Goal: Transaction & Acquisition: Purchase product/service

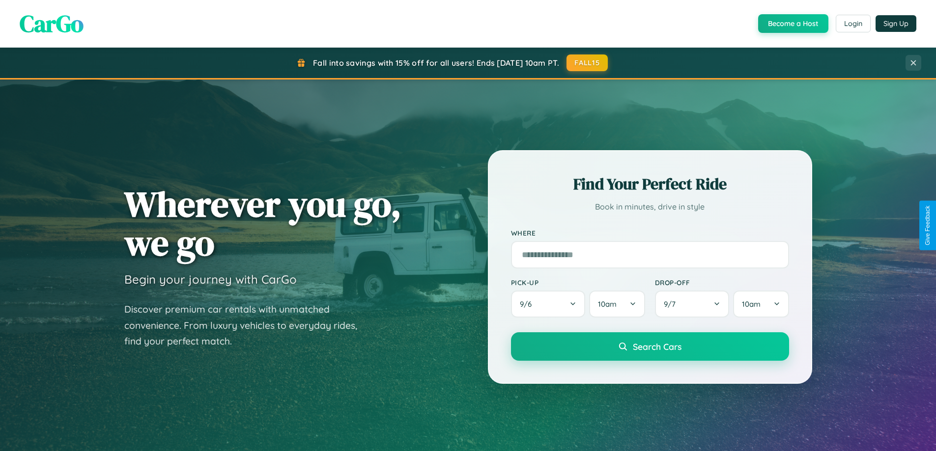
scroll to position [676, 0]
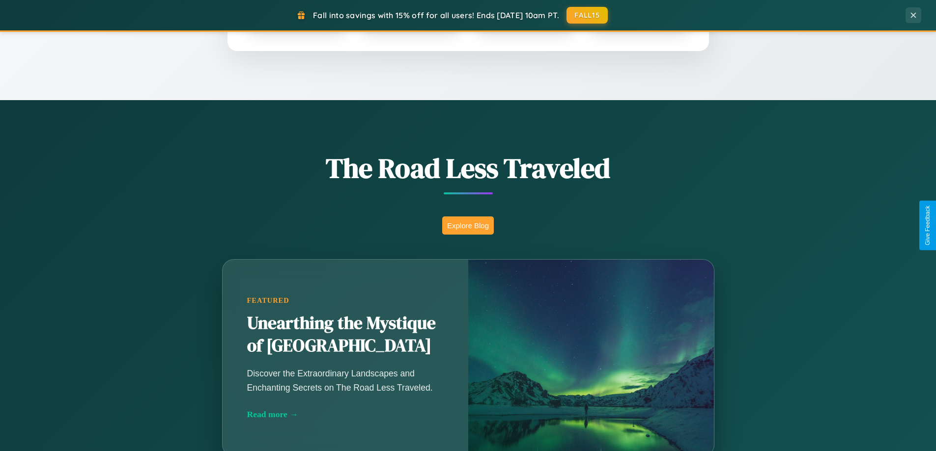
click at [468, 225] on button "Explore Blog" at bounding box center [468, 226] width 52 height 18
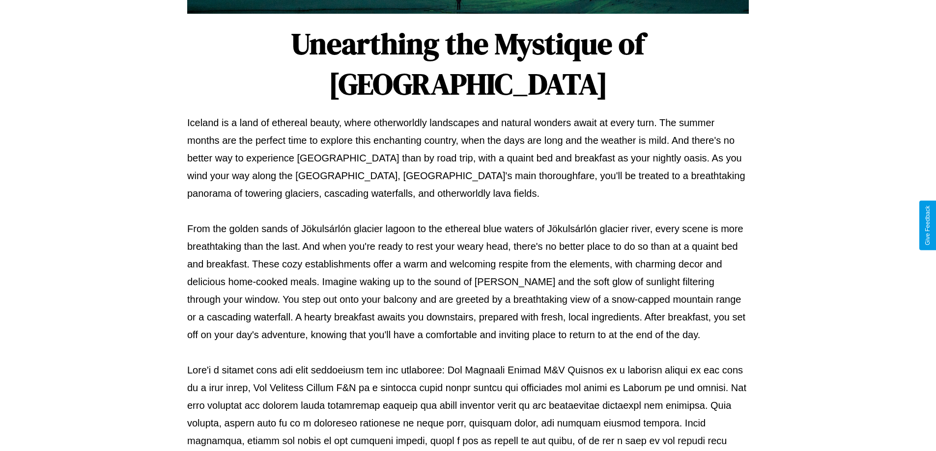
scroll to position [318, 0]
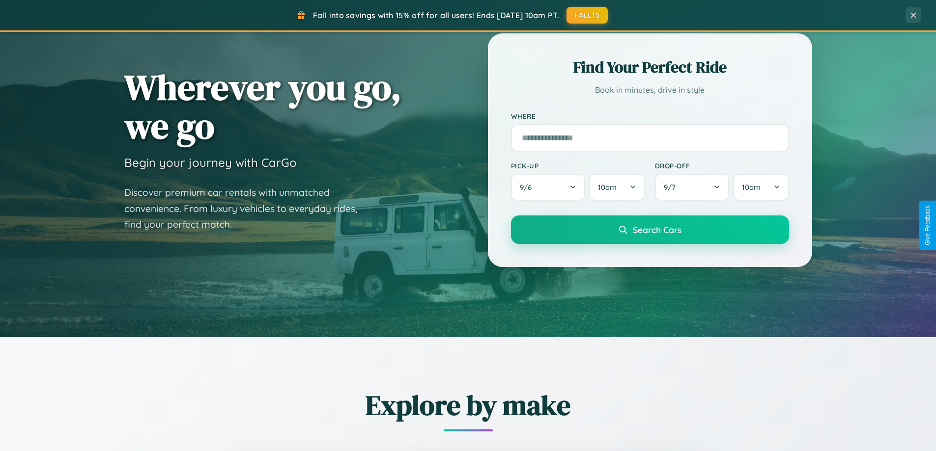
scroll to position [29, 0]
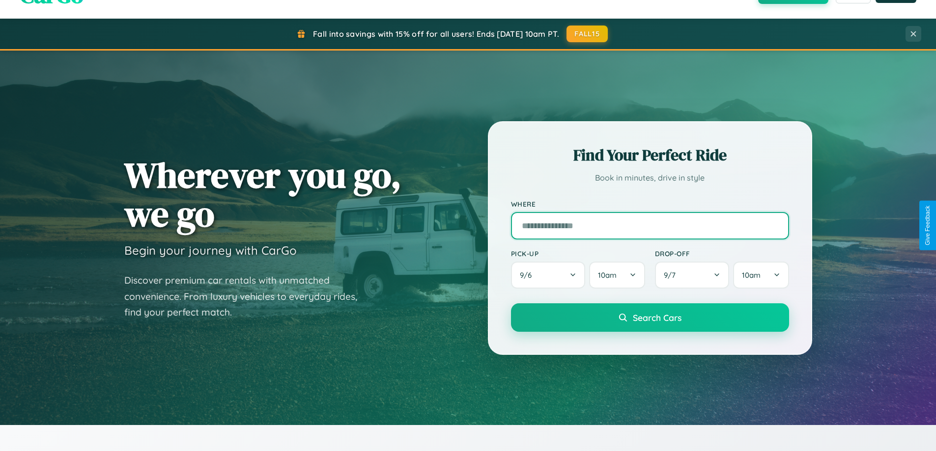
click at [649, 225] on input "text" at bounding box center [650, 226] width 278 height 28
type input "**********"
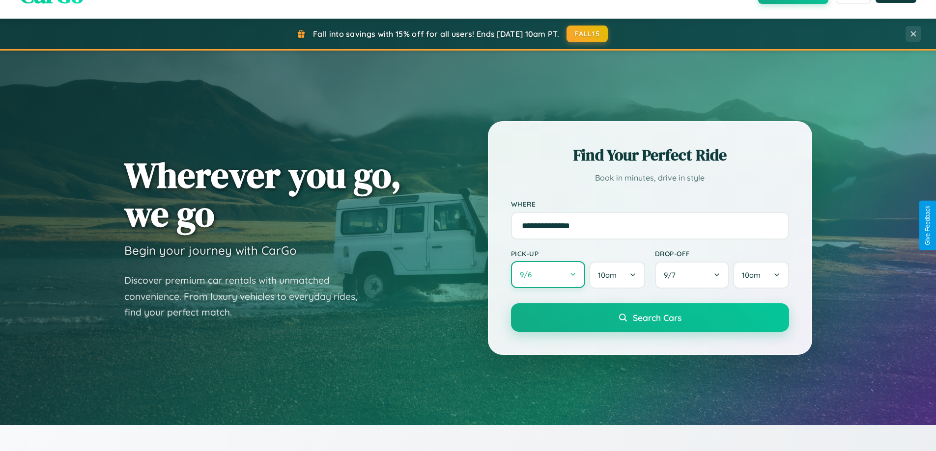
click at [548, 275] on button "9 / 6" at bounding box center [548, 274] width 75 height 27
select select "*"
select select "****"
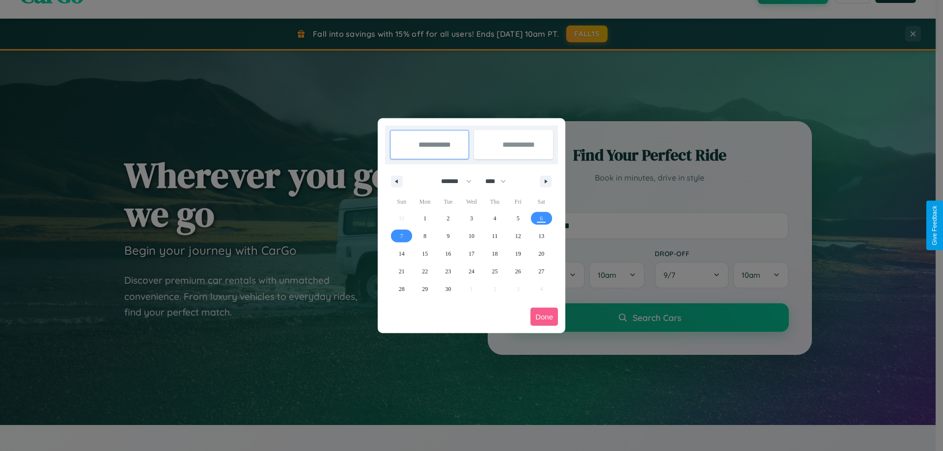
click at [452, 181] on select "******* ******** ***** ***** *** **** **** ****** ********* ******* ******** **…" at bounding box center [455, 181] width 42 height 16
select select "**"
click at [425, 253] on span "15" at bounding box center [425, 254] width 6 height 18
type input "**********"
click at [495, 253] on span "18" at bounding box center [495, 254] width 6 height 18
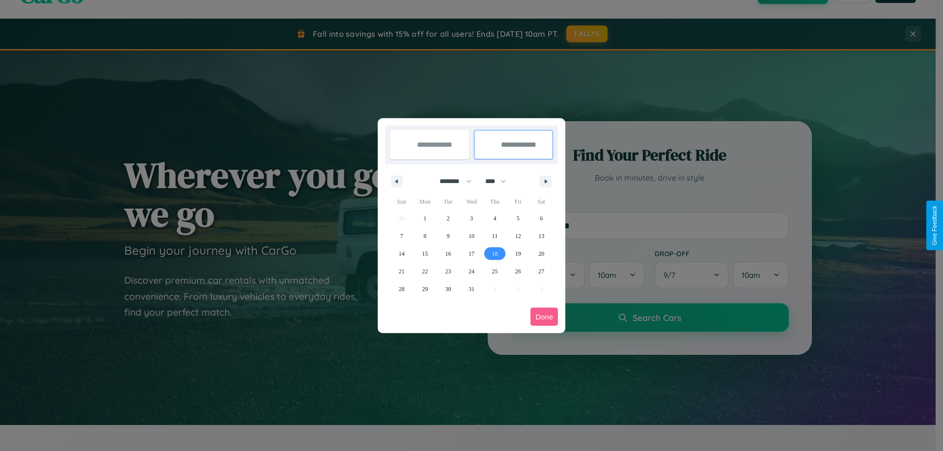
type input "**********"
click at [544, 317] on button "Done" at bounding box center [545, 317] width 28 height 18
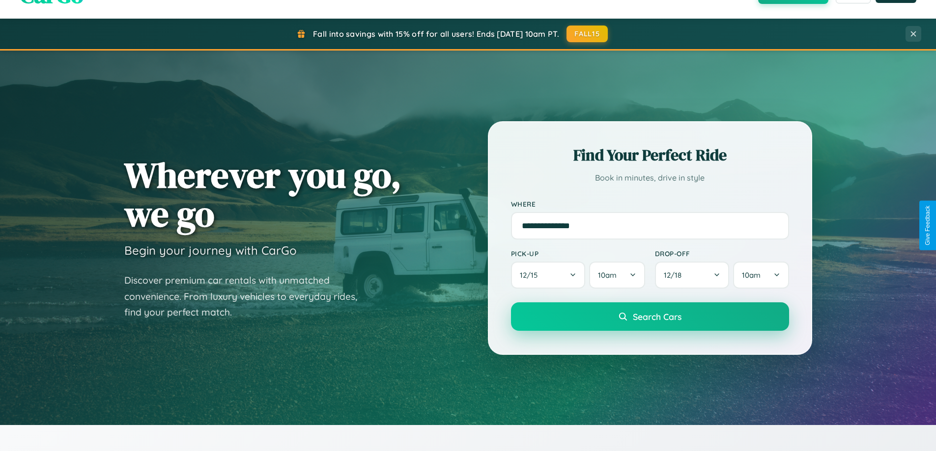
click at [649, 317] on span "Search Cars" at bounding box center [657, 316] width 49 height 11
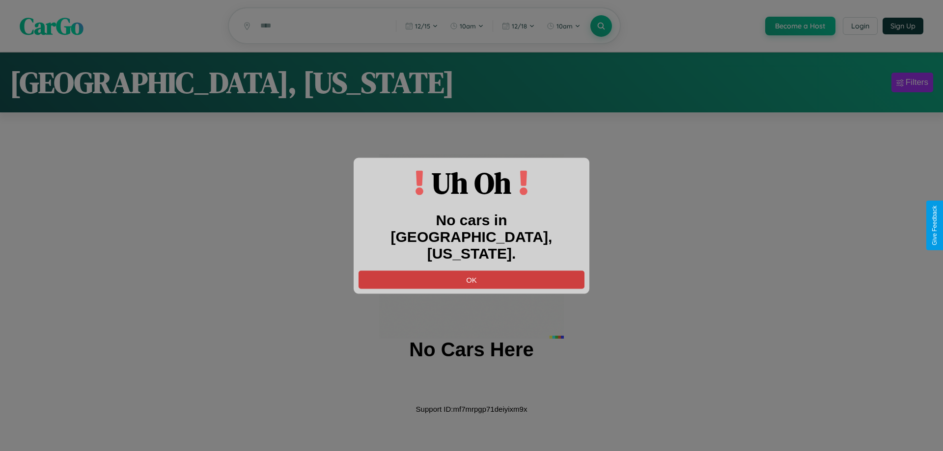
click at [472, 271] on button "OK" at bounding box center [472, 280] width 226 height 18
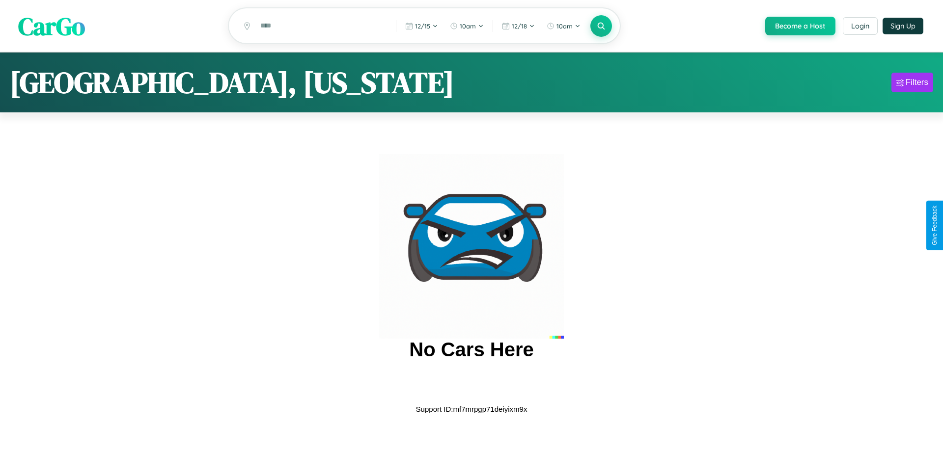
click at [52, 27] on span "CarGo" at bounding box center [51, 26] width 67 height 34
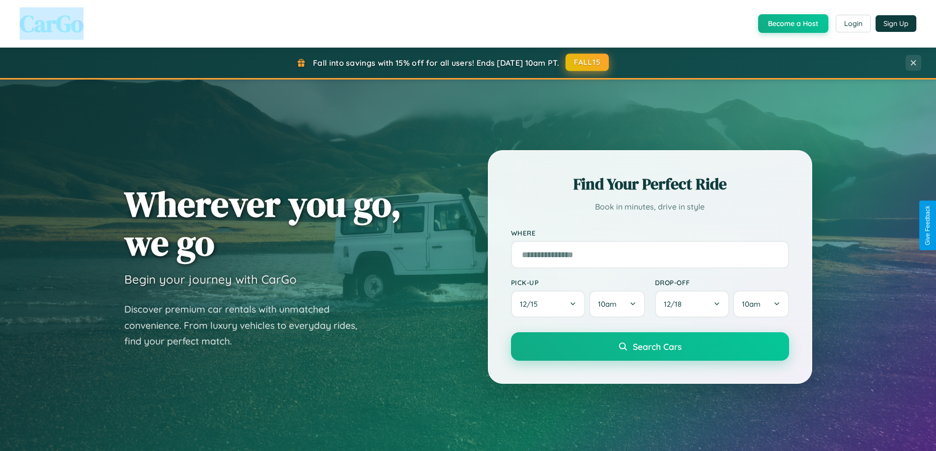
click at [588, 62] on button "FALL15" at bounding box center [586, 63] width 43 height 18
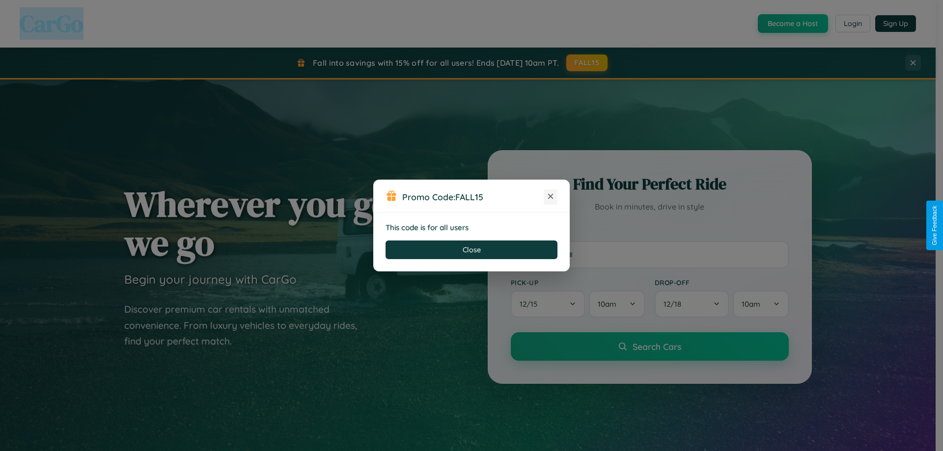
click at [551, 197] on icon at bounding box center [551, 197] width 10 height 10
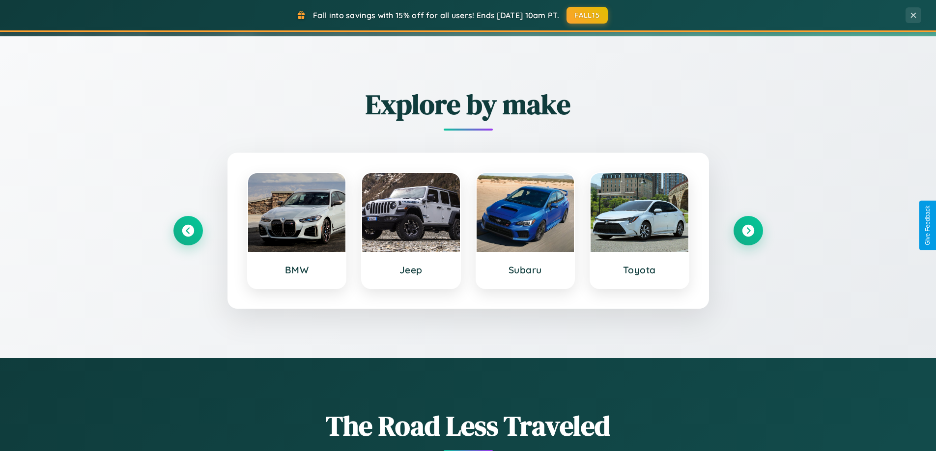
scroll to position [423, 0]
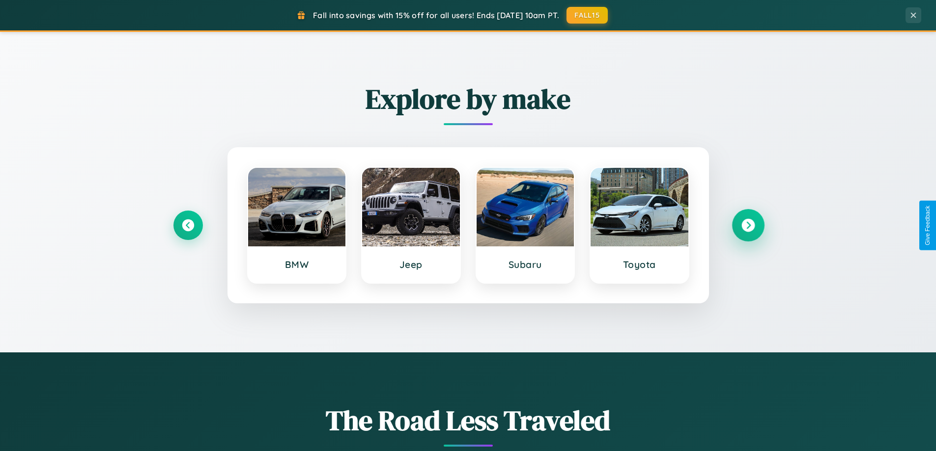
click at [748, 225] on icon at bounding box center [747, 225] width 13 height 13
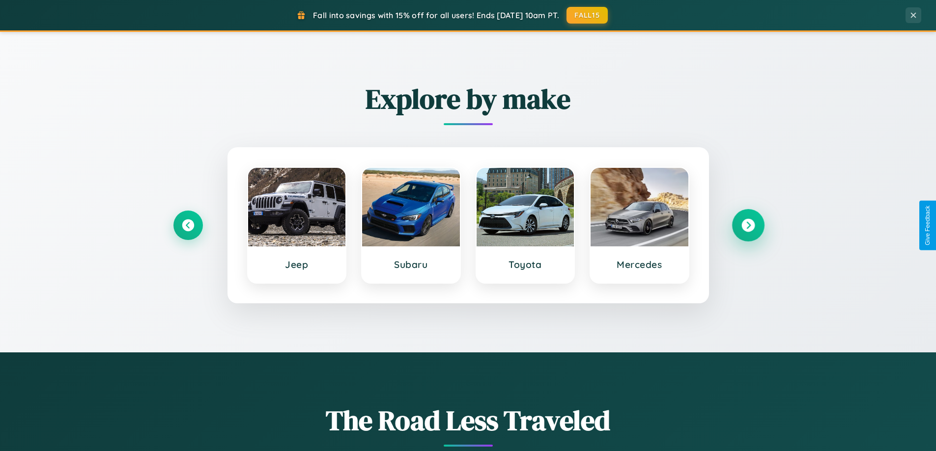
click at [748, 225] on icon at bounding box center [747, 225] width 13 height 13
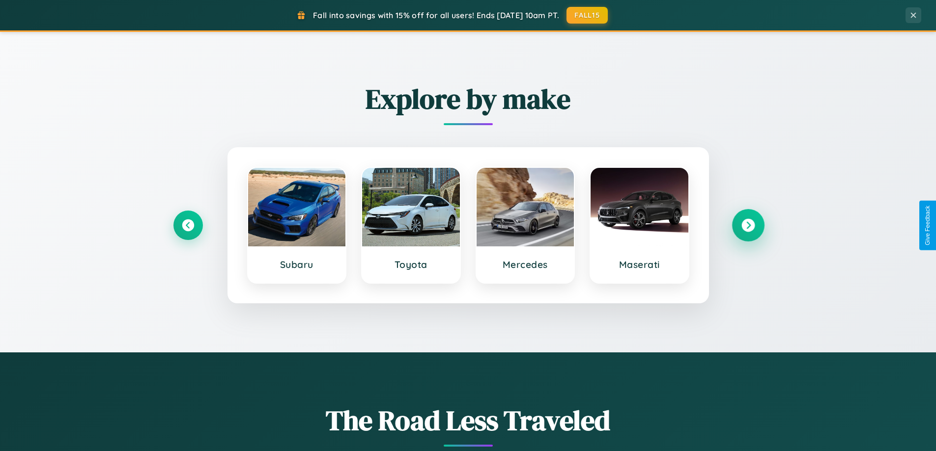
click at [748, 225] on icon at bounding box center [747, 225] width 13 height 13
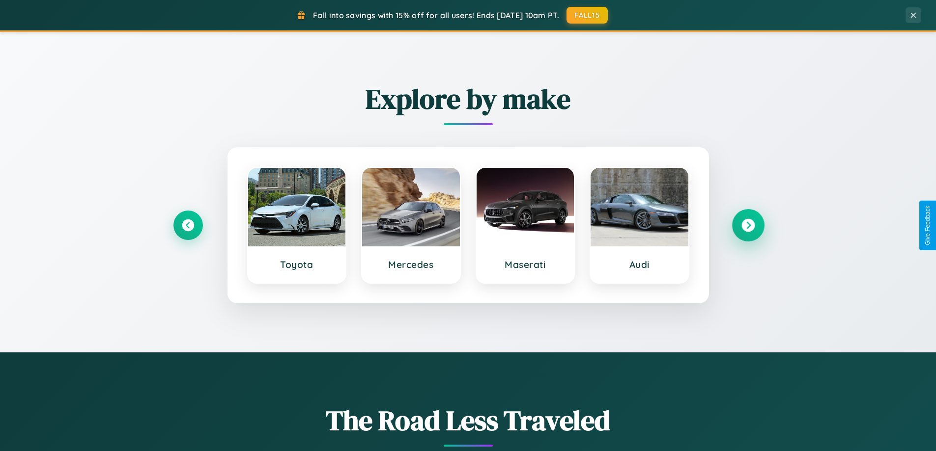
click at [748, 225] on icon at bounding box center [747, 225] width 13 height 13
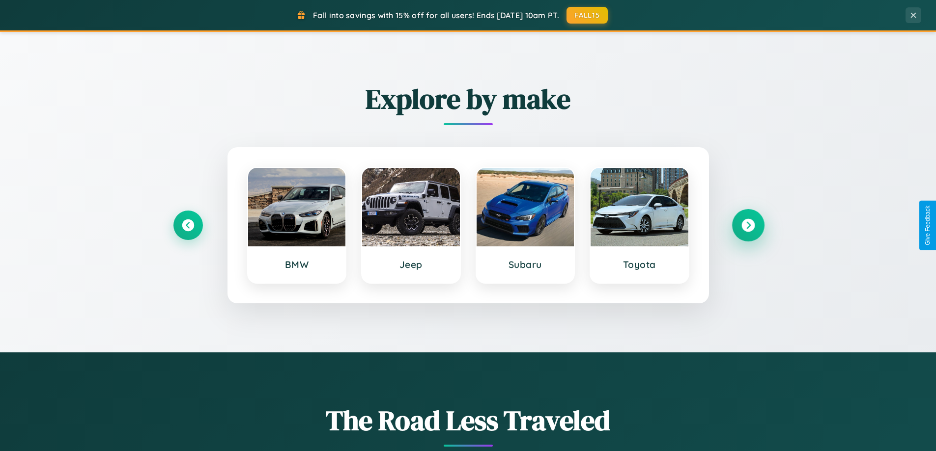
click at [748, 225] on icon at bounding box center [747, 225] width 13 height 13
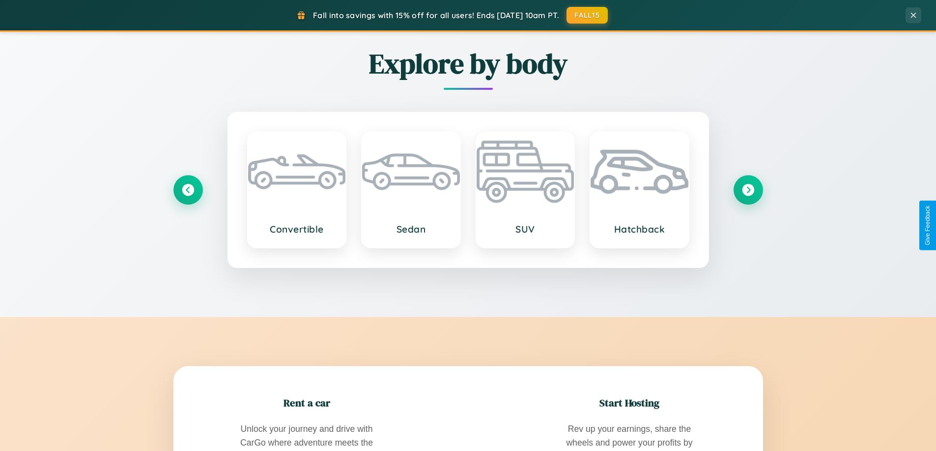
scroll to position [1578, 0]
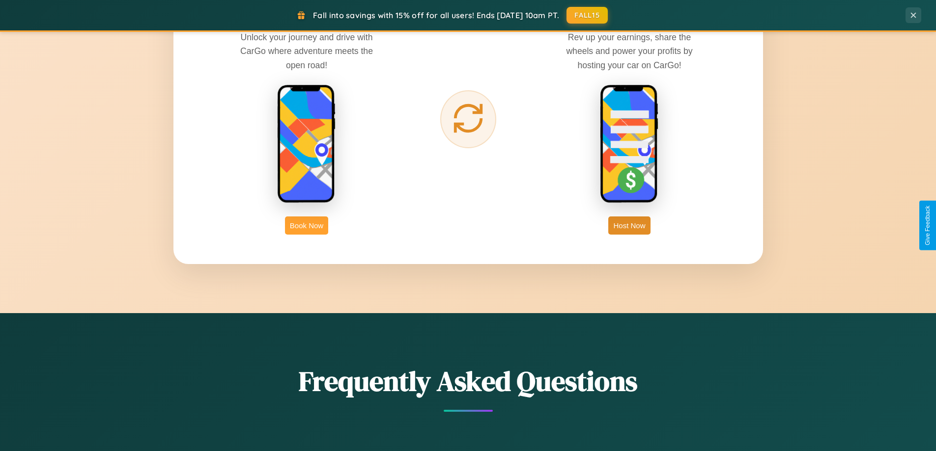
click at [307, 225] on button "Book Now" at bounding box center [306, 226] width 43 height 18
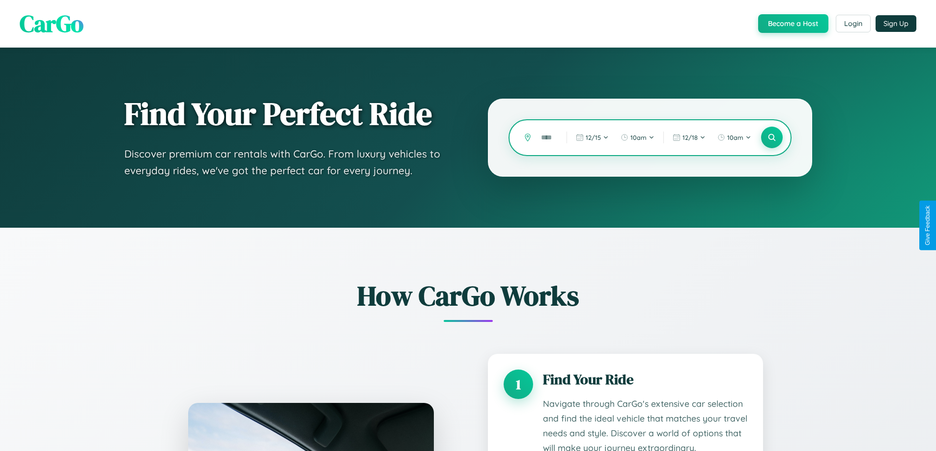
click at [546, 138] on input "text" at bounding box center [546, 137] width 21 height 17
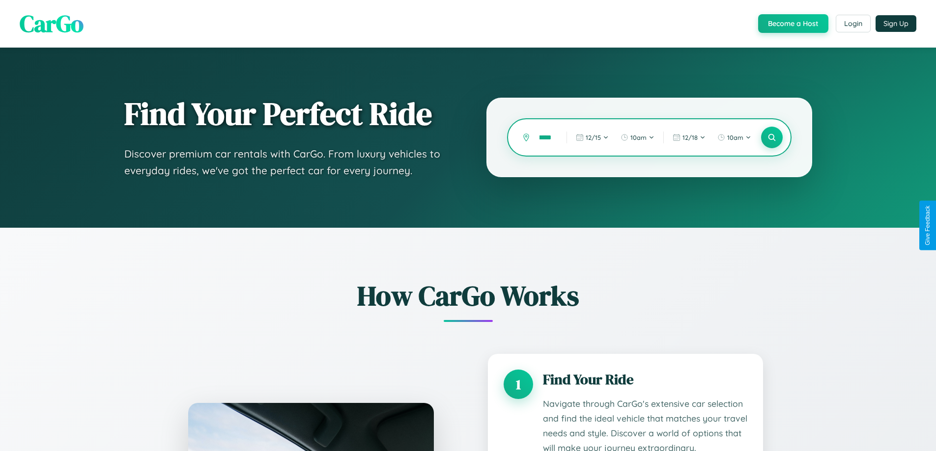
scroll to position [0, 12]
type input "******"
click at [771, 138] on icon at bounding box center [771, 137] width 9 height 9
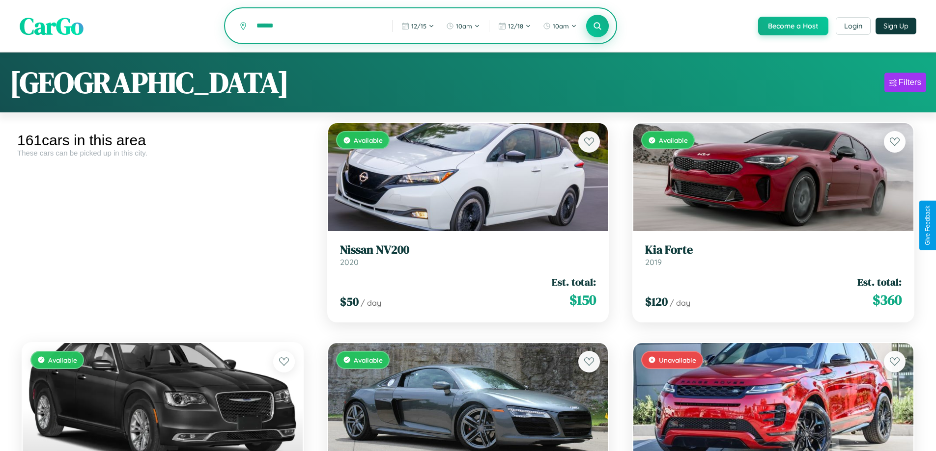
type input "******"
click at [597, 27] on icon at bounding box center [597, 25] width 9 height 9
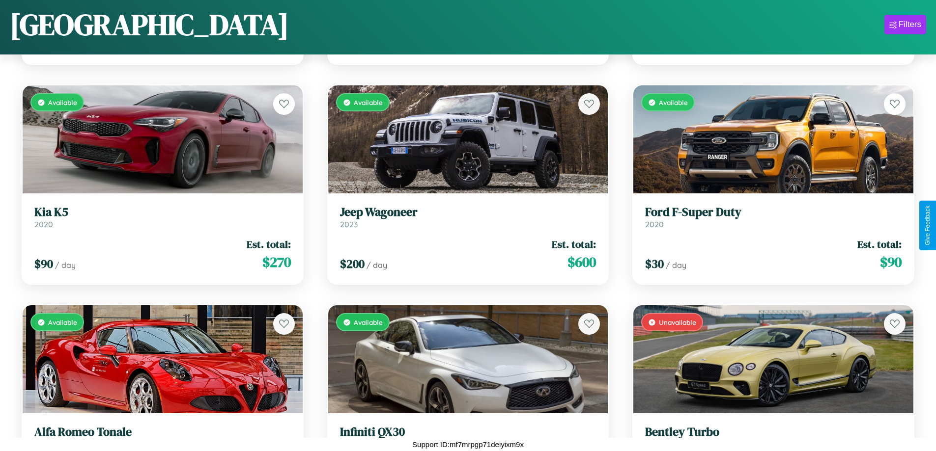
scroll to position [2118, 0]
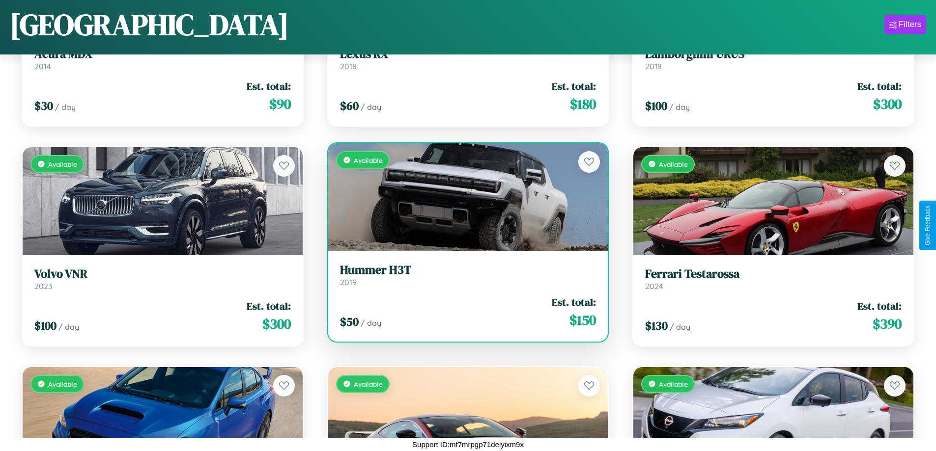
click at [464, 277] on link "Hummer H3T 2019" at bounding box center [468, 275] width 256 height 24
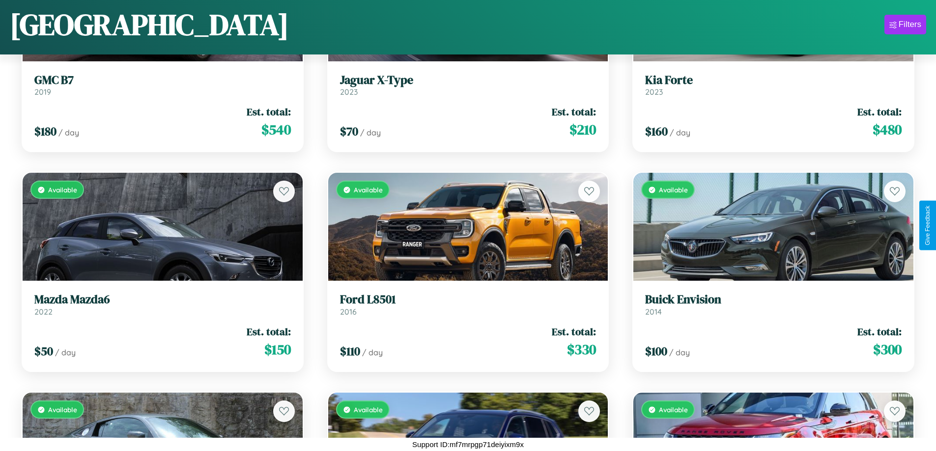
scroll to position [8058, 0]
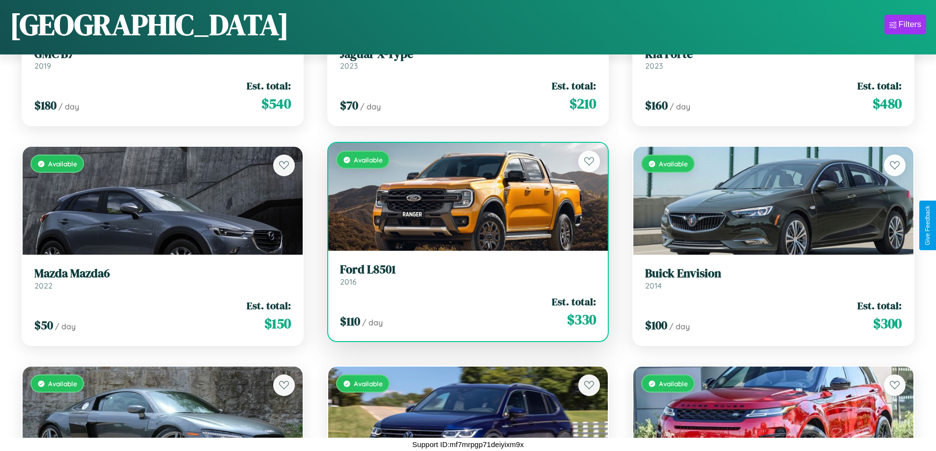
click at [464, 312] on div "$ 110 / day Est. total: $ 330" at bounding box center [468, 312] width 256 height 35
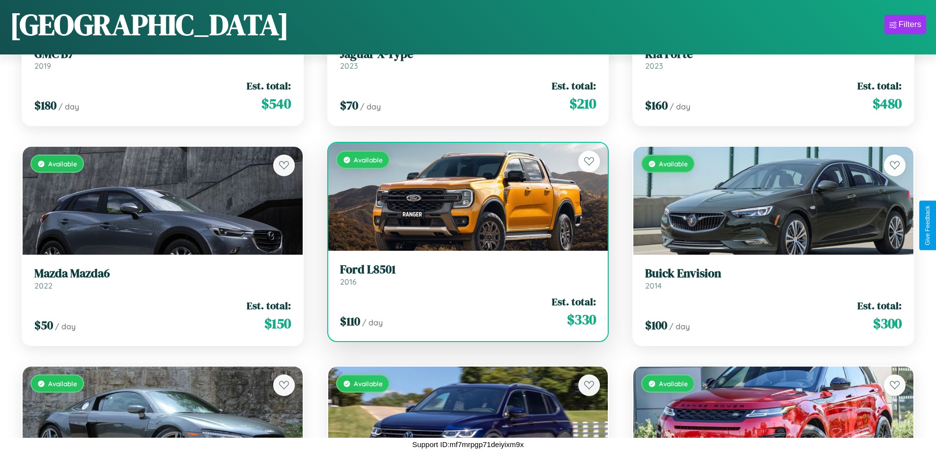
click at [464, 312] on div "$ 110 / day Est. total: $ 330" at bounding box center [468, 312] width 256 height 35
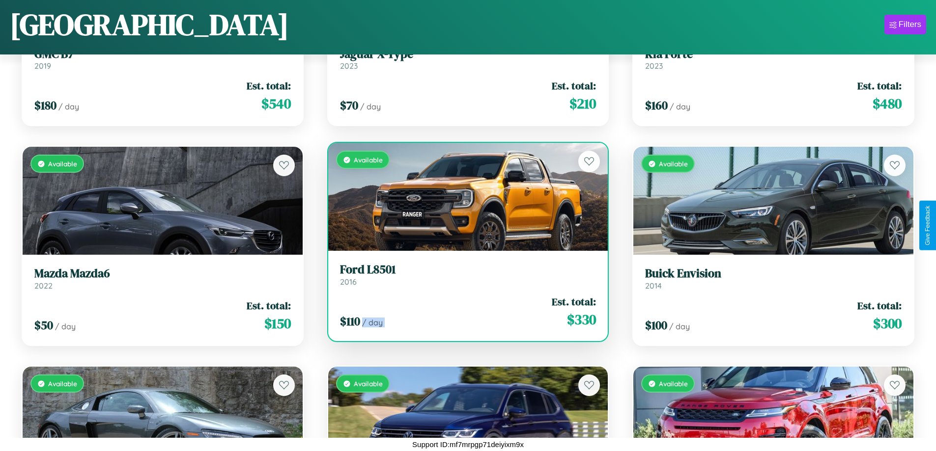
click at [464, 312] on div "$ 110 / day Est. total: $ 330" at bounding box center [468, 312] width 256 height 35
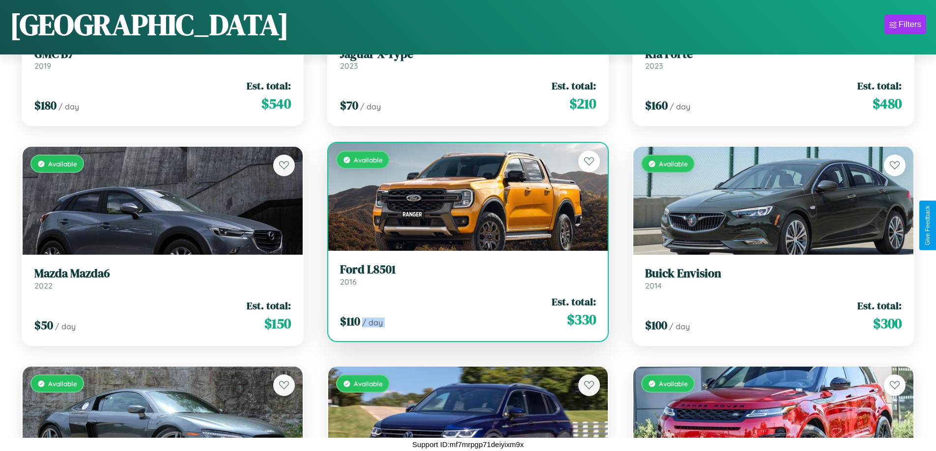
click at [464, 312] on div "$ 110 / day Est. total: $ 330" at bounding box center [468, 312] width 256 height 35
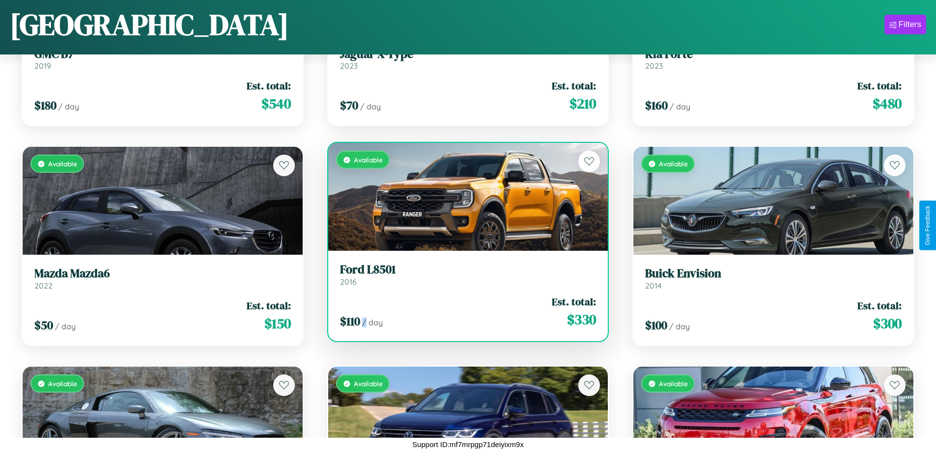
click at [464, 312] on div "$ 110 / day Est. total: $ 330" at bounding box center [468, 312] width 256 height 35
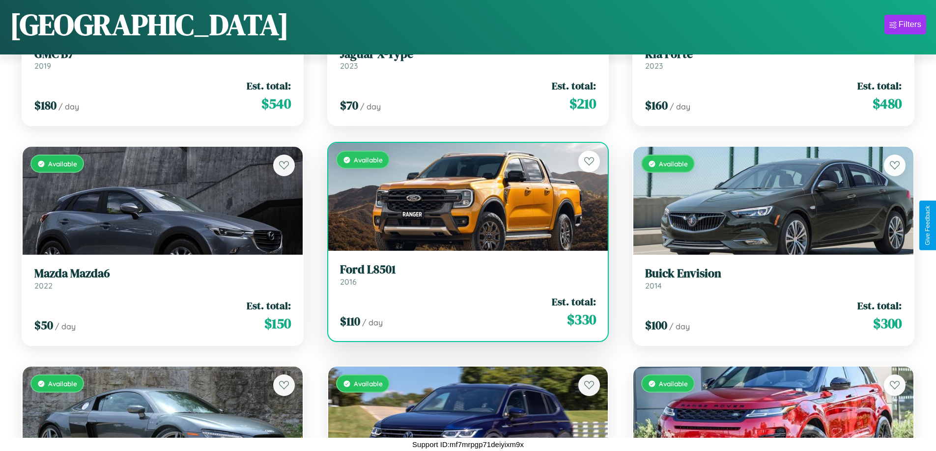
click at [464, 275] on h3 "Ford L8501" at bounding box center [468, 270] width 256 height 14
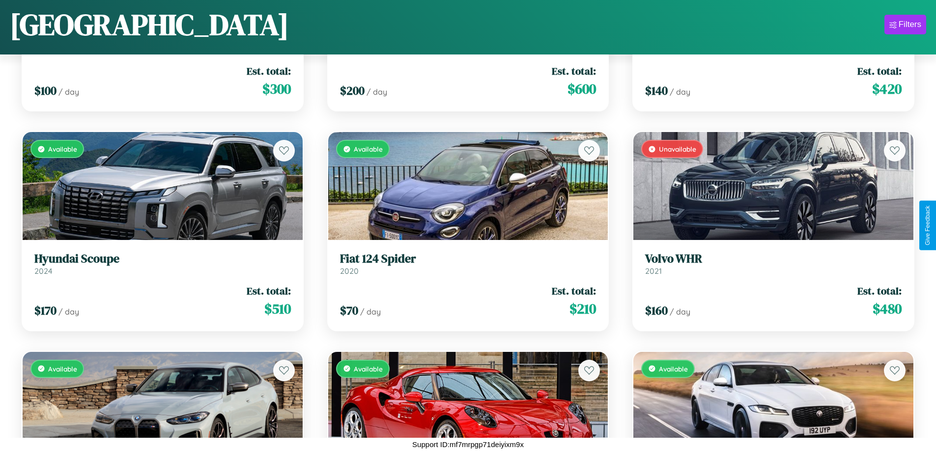
scroll to position [3878, 0]
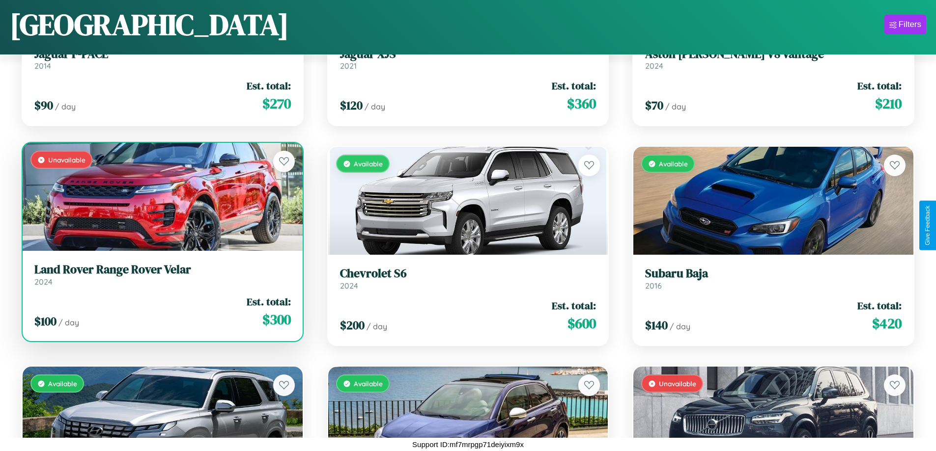
click at [161, 275] on h3 "Land Rover Range Rover Velar" at bounding box center [162, 270] width 256 height 14
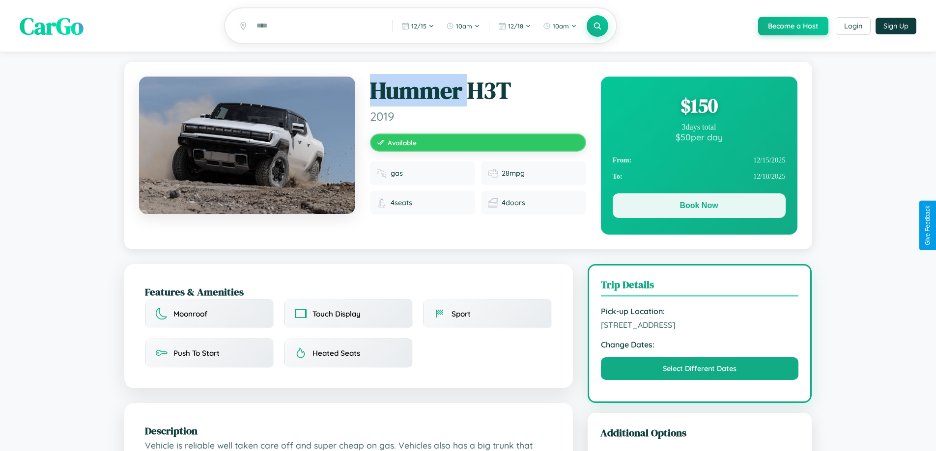
click at [699, 207] on button "Book Now" at bounding box center [699, 206] width 173 height 25
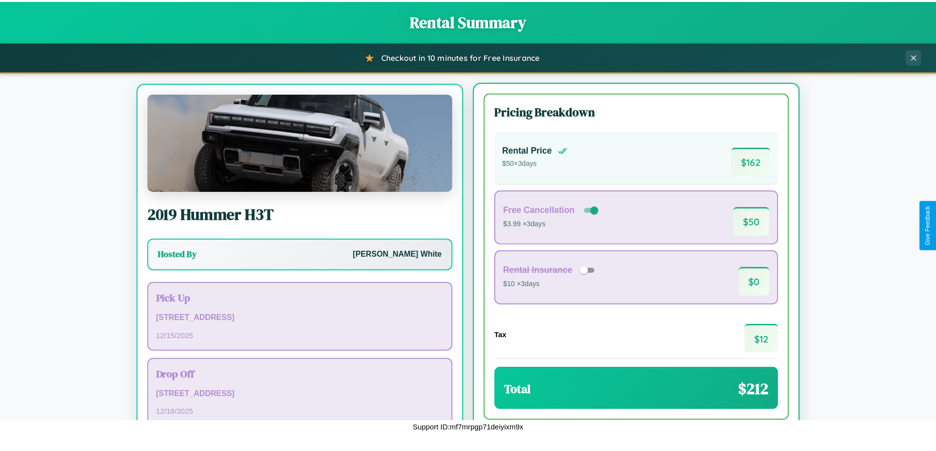
scroll to position [46, 0]
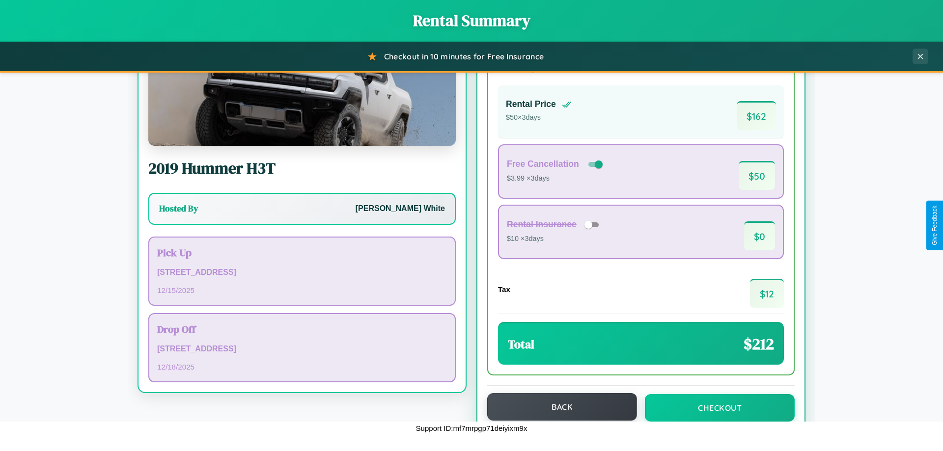
click at [558, 408] on button "Back" at bounding box center [562, 408] width 150 height 28
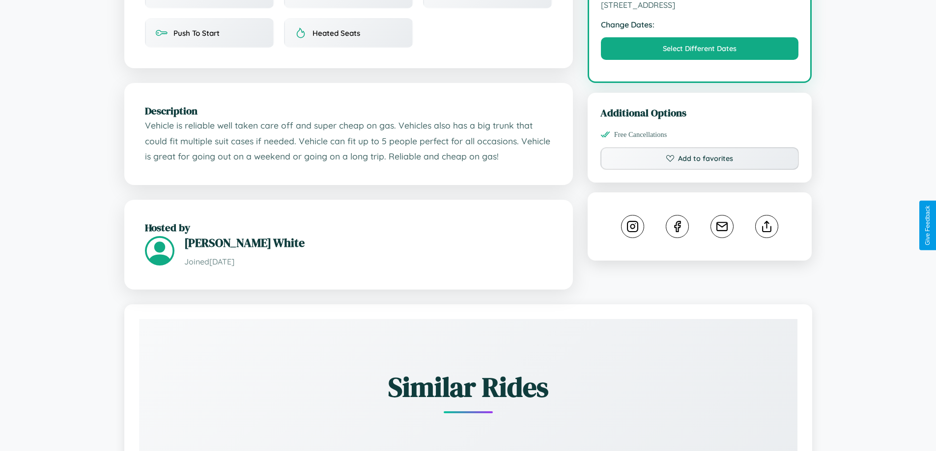
scroll to position [323, 0]
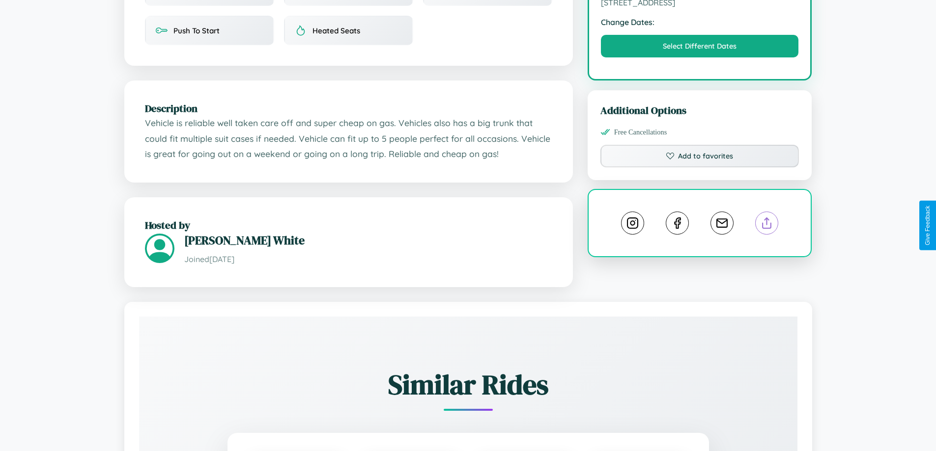
click at [767, 225] on line at bounding box center [767, 221] width 0 height 7
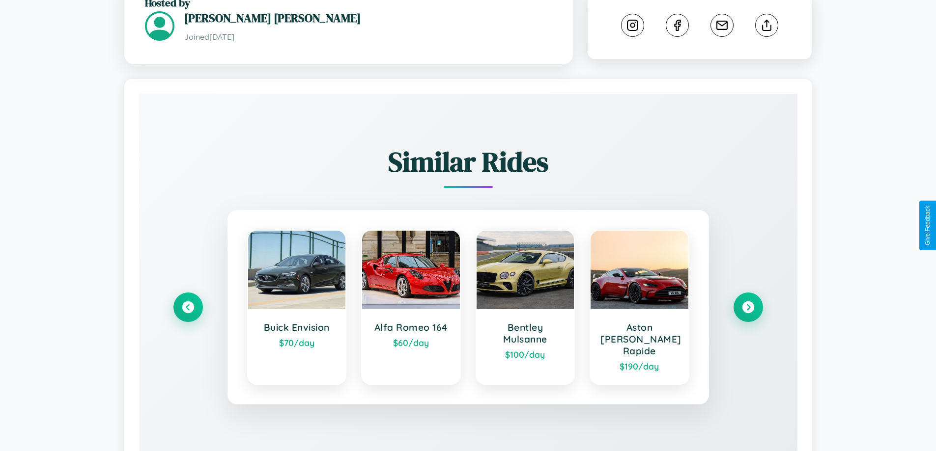
scroll to position [552, 0]
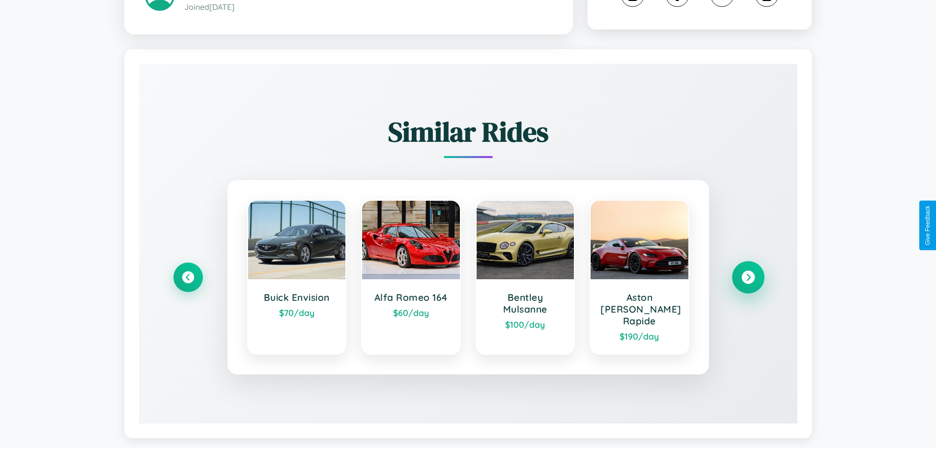
click at [748, 273] on icon at bounding box center [747, 277] width 13 height 13
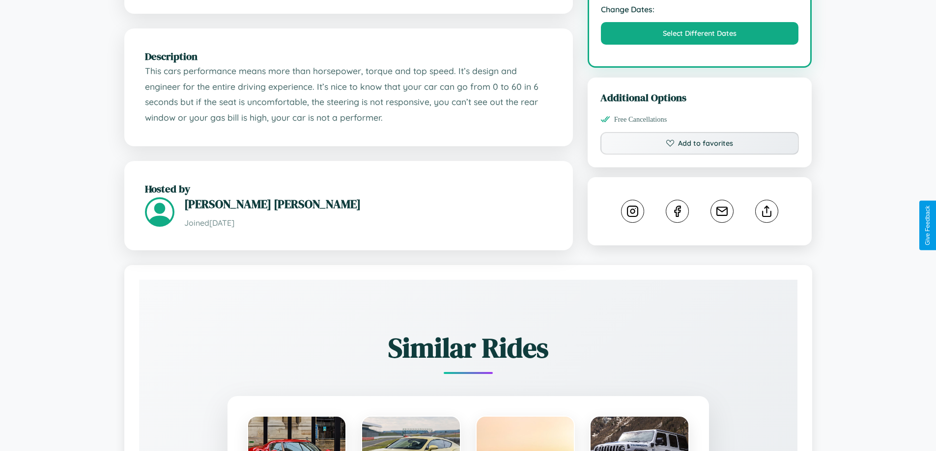
scroll to position [323, 0]
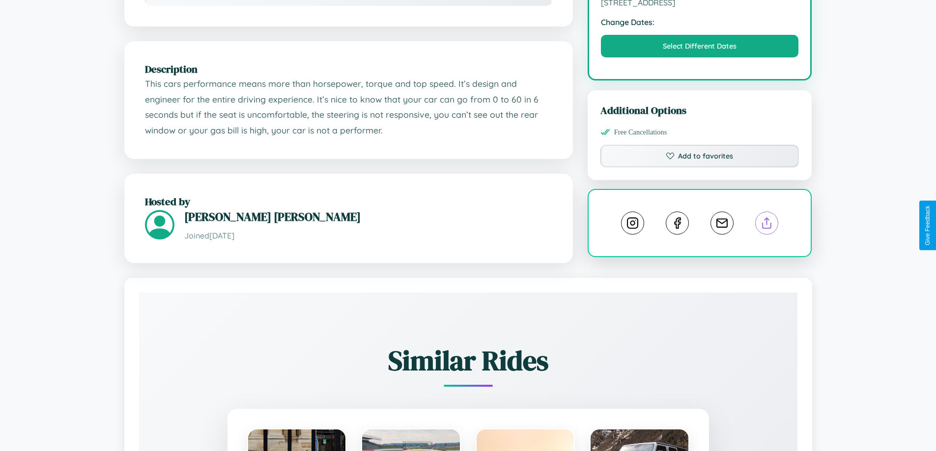
click at [767, 225] on line at bounding box center [767, 221] width 0 height 7
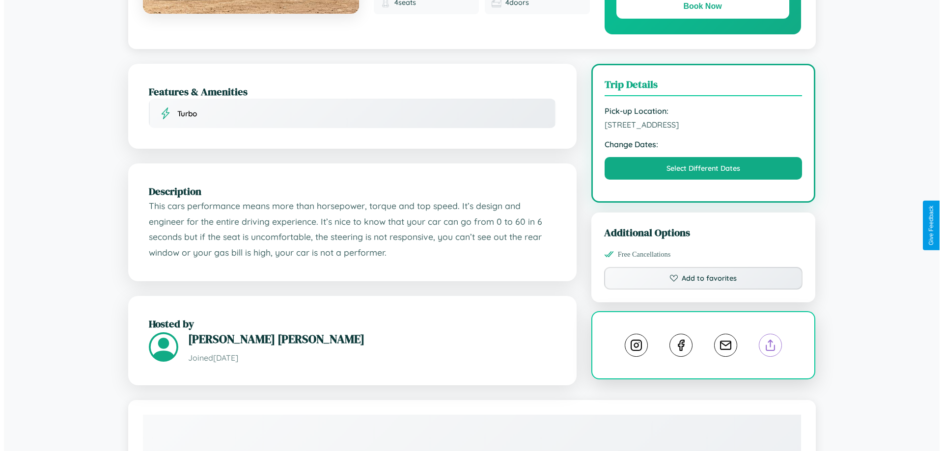
scroll to position [0, 0]
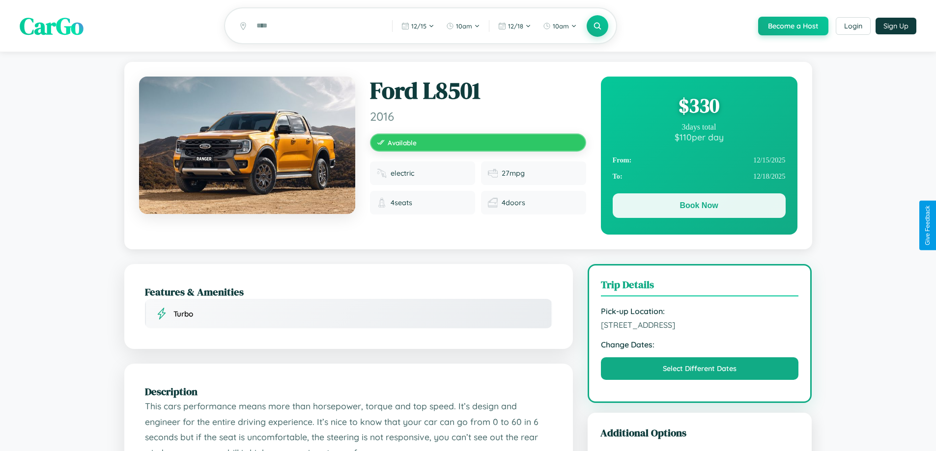
click at [699, 207] on button "Book Now" at bounding box center [699, 206] width 173 height 25
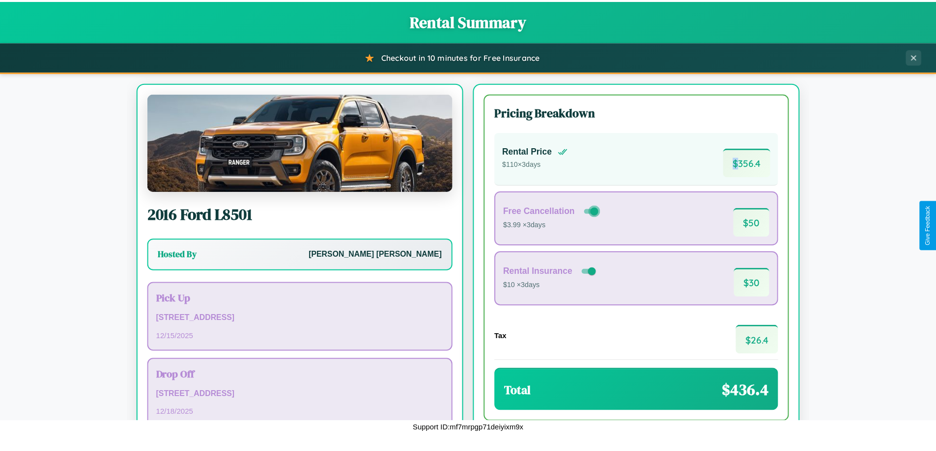
scroll to position [67, 0]
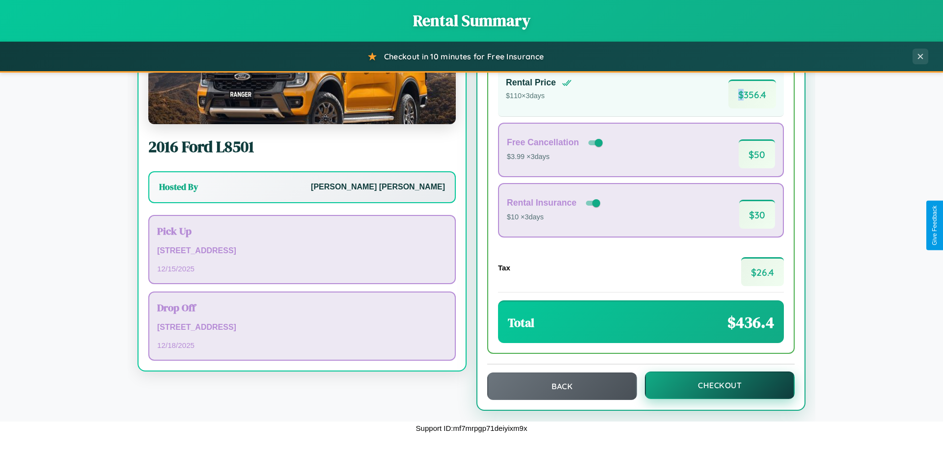
click at [713, 386] on button "Checkout" at bounding box center [720, 386] width 150 height 28
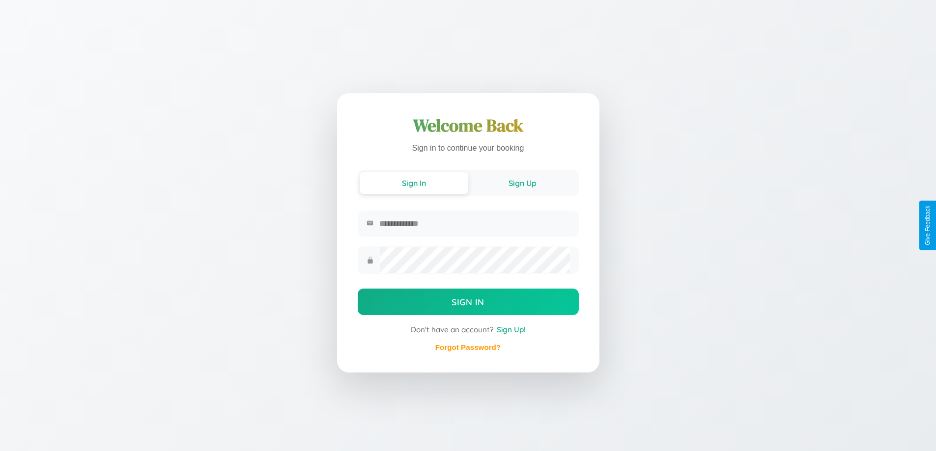
click at [522, 184] on button "Sign Up" at bounding box center [522, 183] width 109 height 22
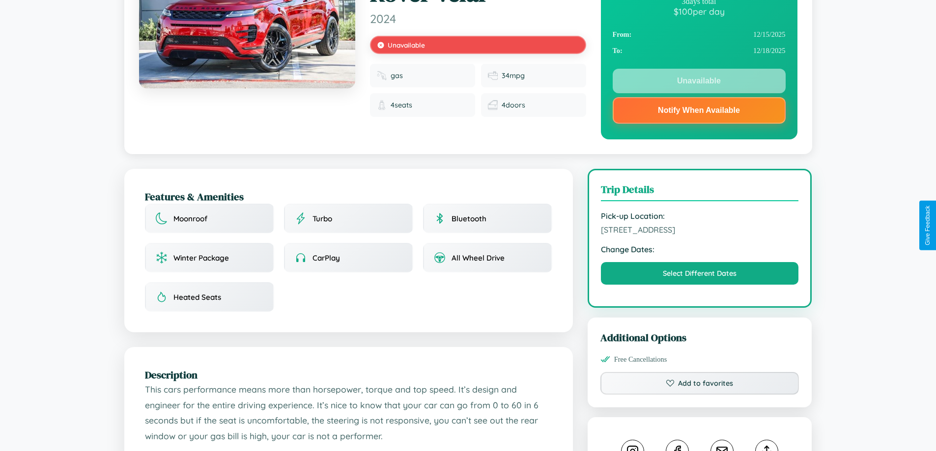
scroll to position [132, 0]
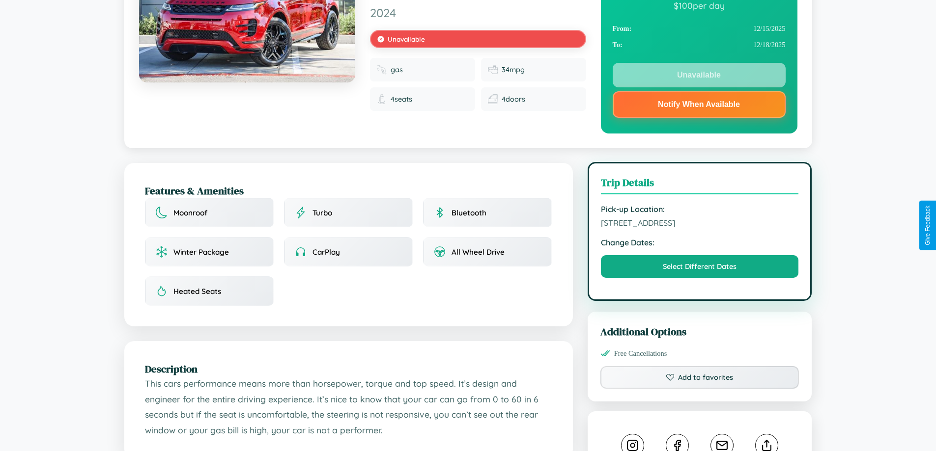
click at [700, 225] on span "[STREET_ADDRESS]" at bounding box center [700, 223] width 198 height 10
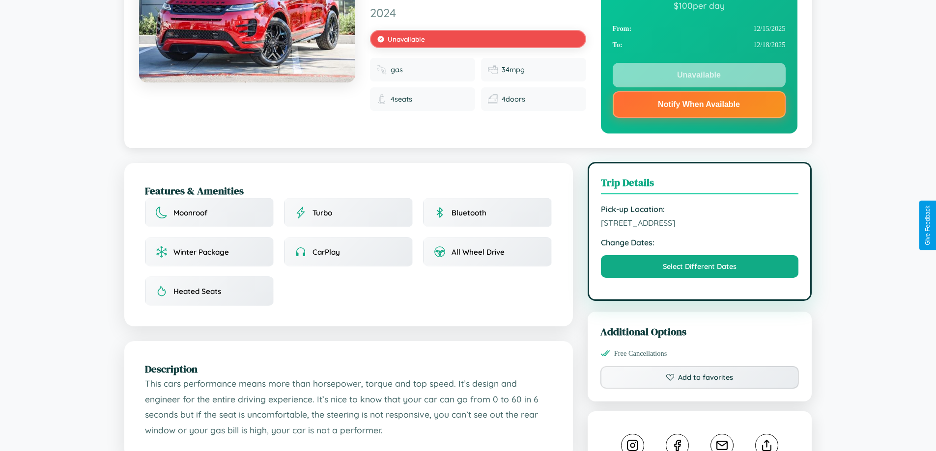
click at [700, 225] on span "[STREET_ADDRESS]" at bounding box center [700, 223] width 198 height 10
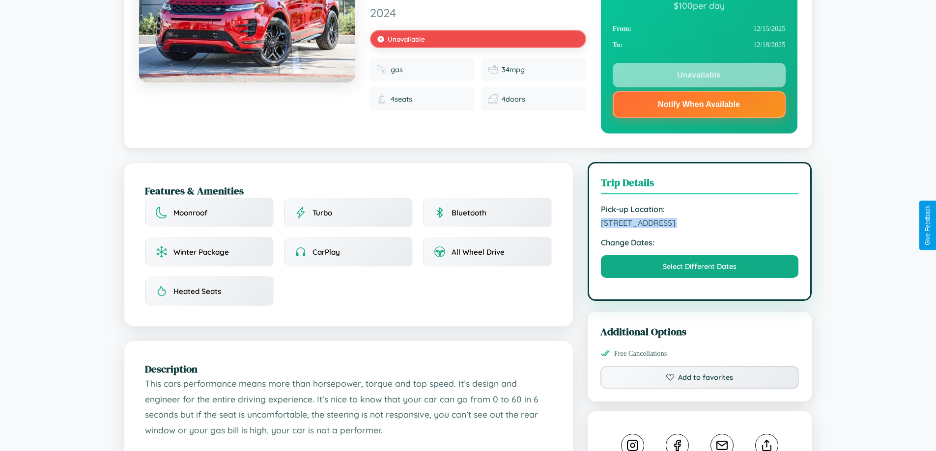
click at [700, 225] on span "[STREET_ADDRESS]" at bounding box center [700, 223] width 198 height 10
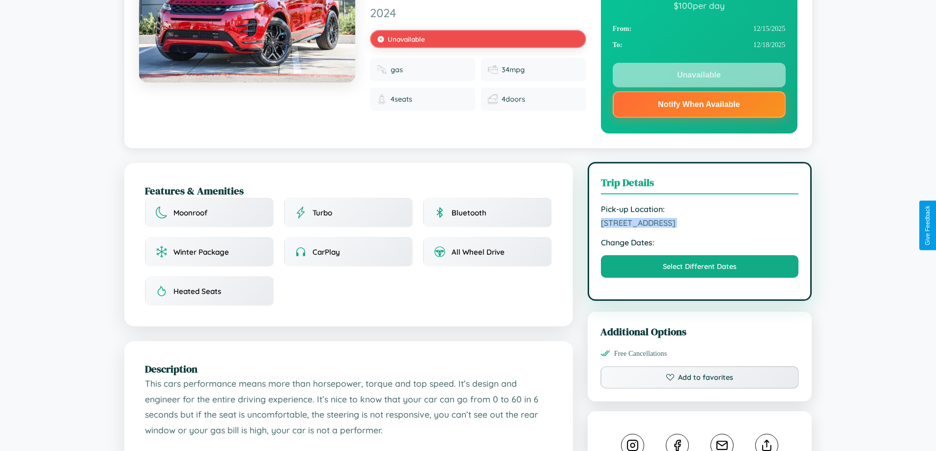
click at [700, 225] on span "[STREET_ADDRESS]" at bounding box center [700, 223] width 198 height 10
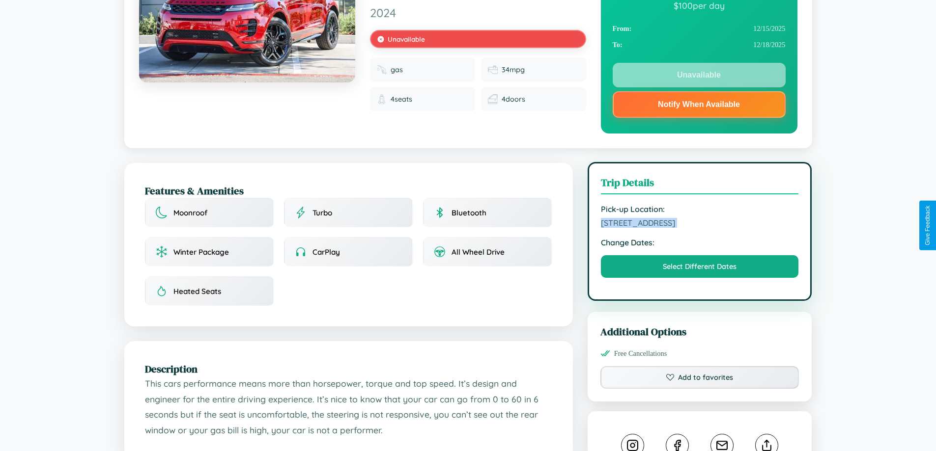
click at [700, 225] on span "[STREET_ADDRESS]" at bounding box center [700, 223] width 198 height 10
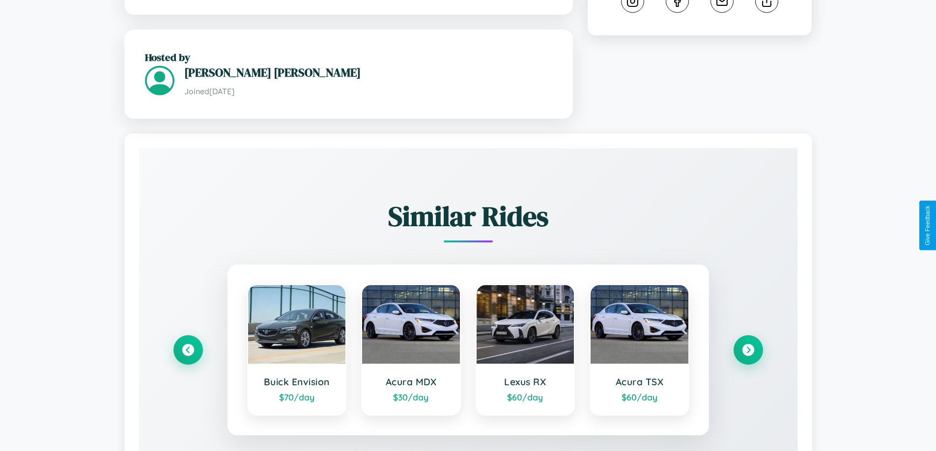
scroll to position [649, 0]
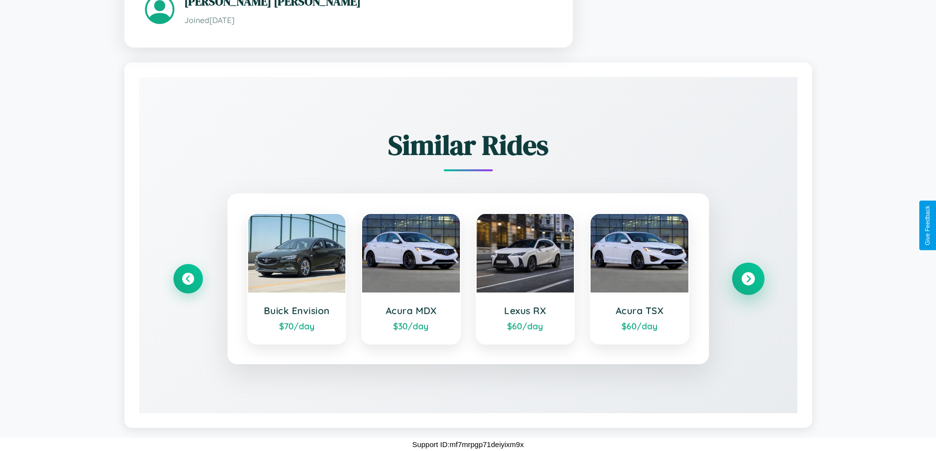
click at [748, 279] on icon at bounding box center [747, 279] width 13 height 13
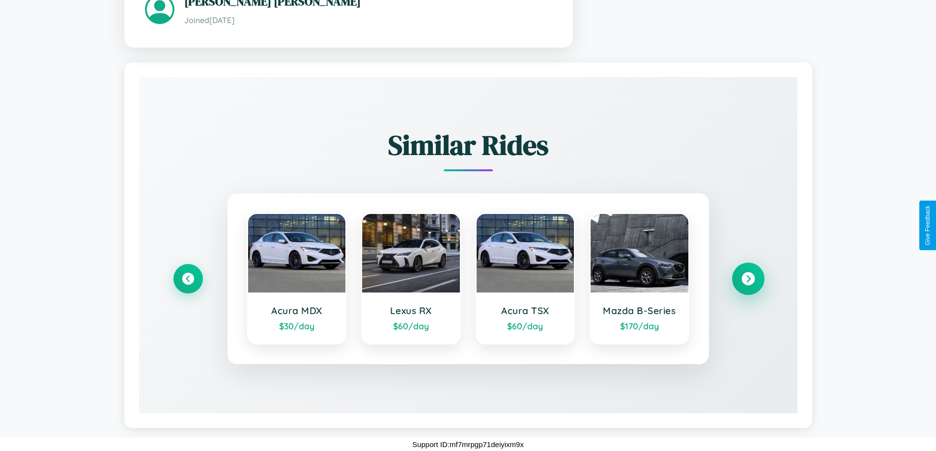
click at [748, 279] on icon at bounding box center [747, 279] width 13 height 13
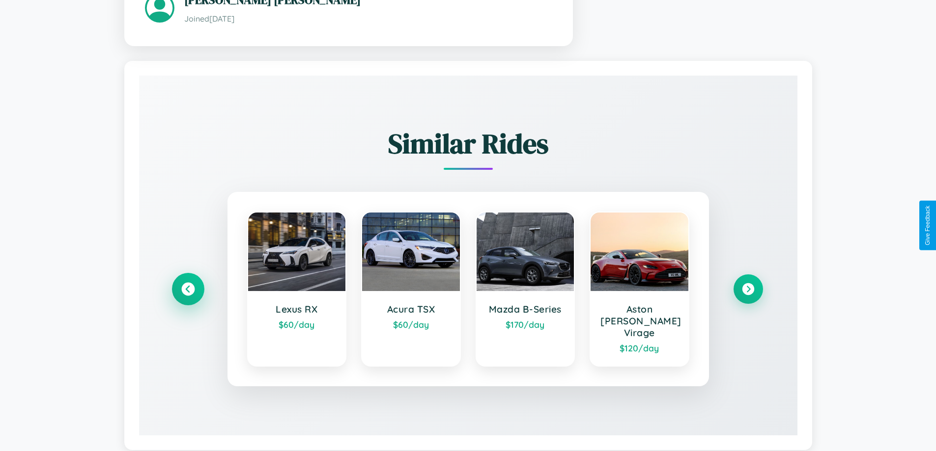
click at [188, 285] on icon at bounding box center [187, 289] width 13 height 13
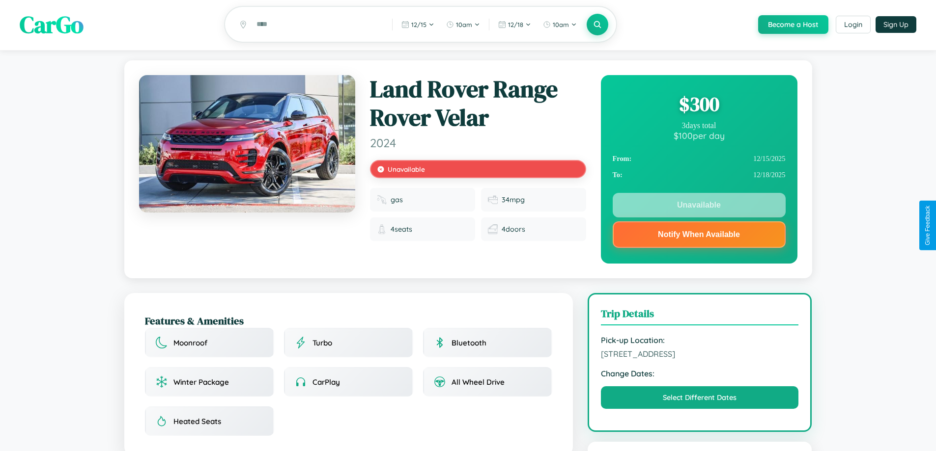
scroll to position [0, 0]
